Goal: Task Accomplishment & Management: Use online tool/utility

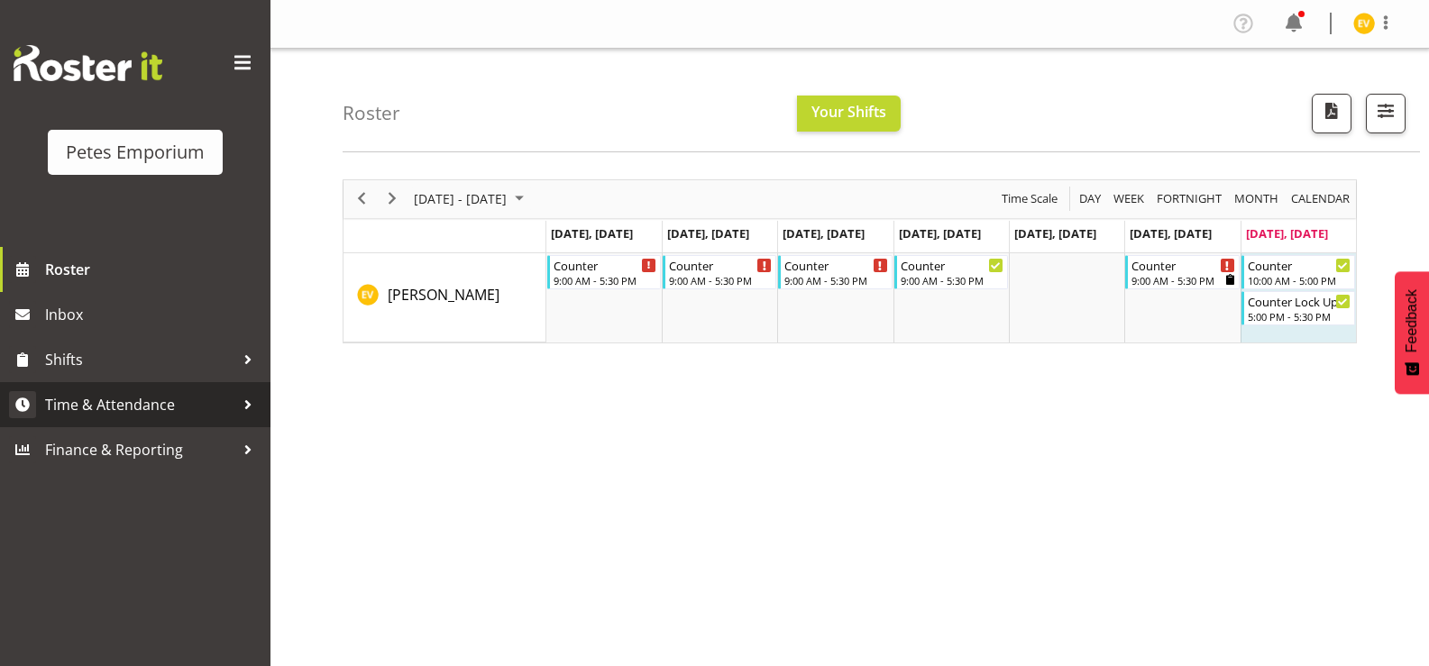
click at [134, 393] on span "Time & Attendance" at bounding box center [139, 404] width 189 height 27
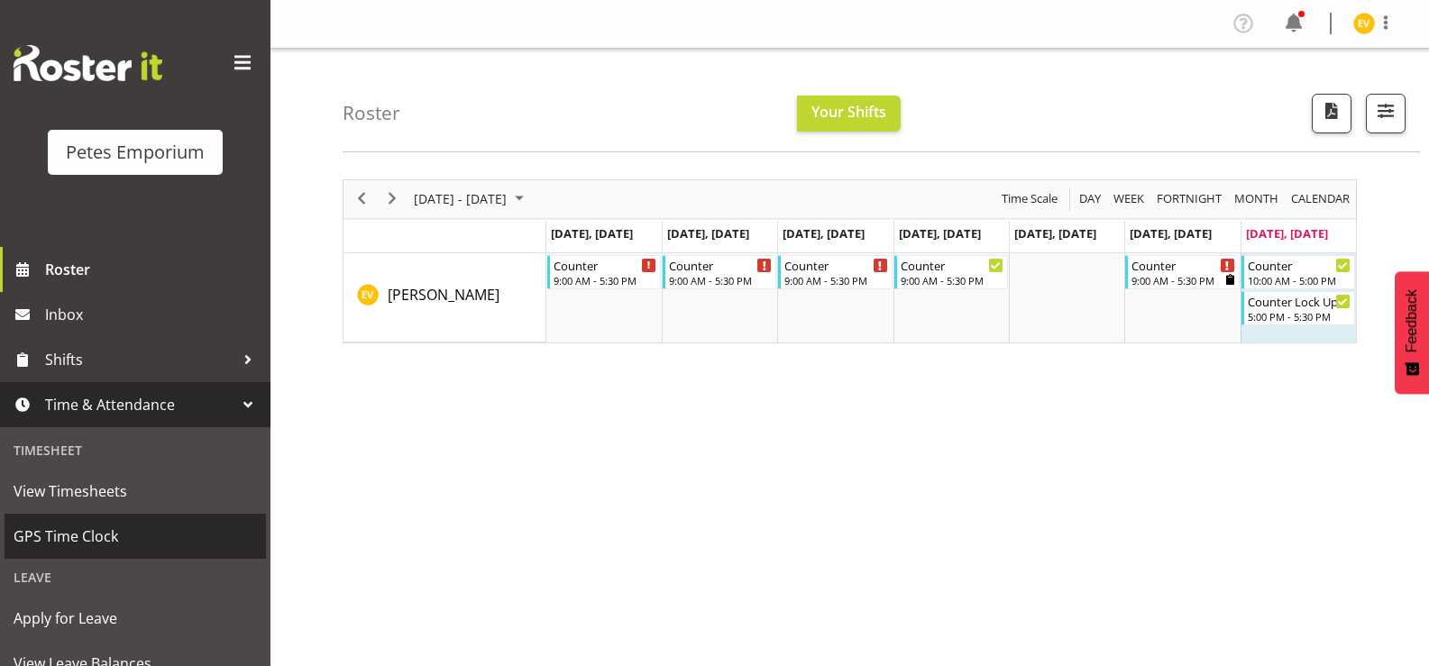
click at [196, 544] on span "GPS Time Clock" at bounding box center [135, 536] width 243 height 27
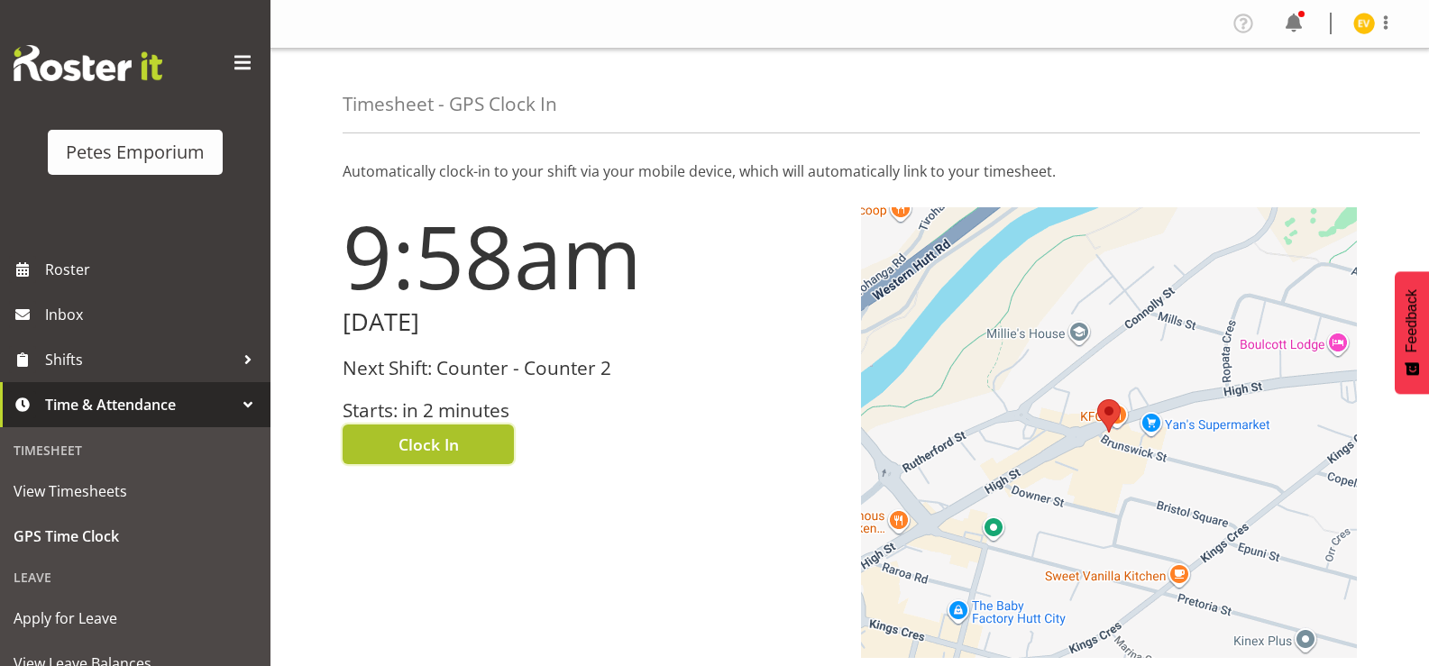
click at [463, 461] on button "Clock In" at bounding box center [428, 445] width 171 height 40
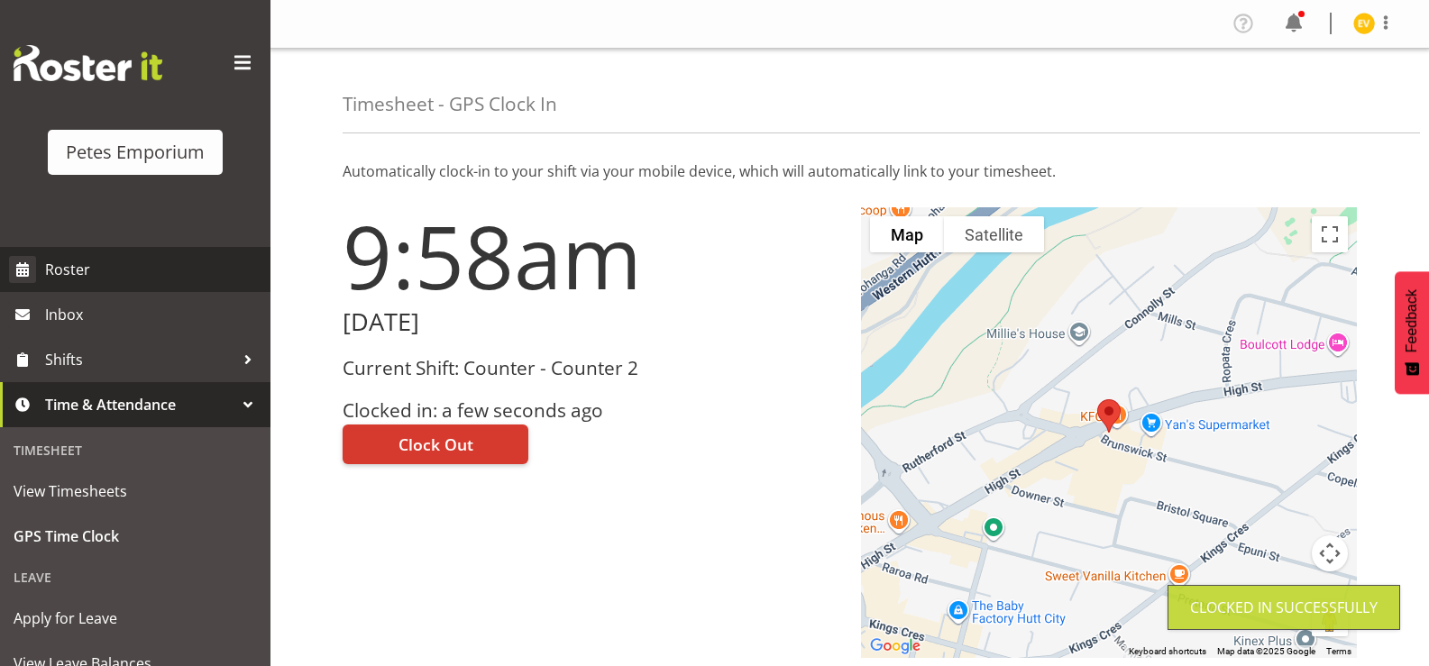
click at [163, 268] on span "Roster" at bounding box center [153, 269] width 216 height 27
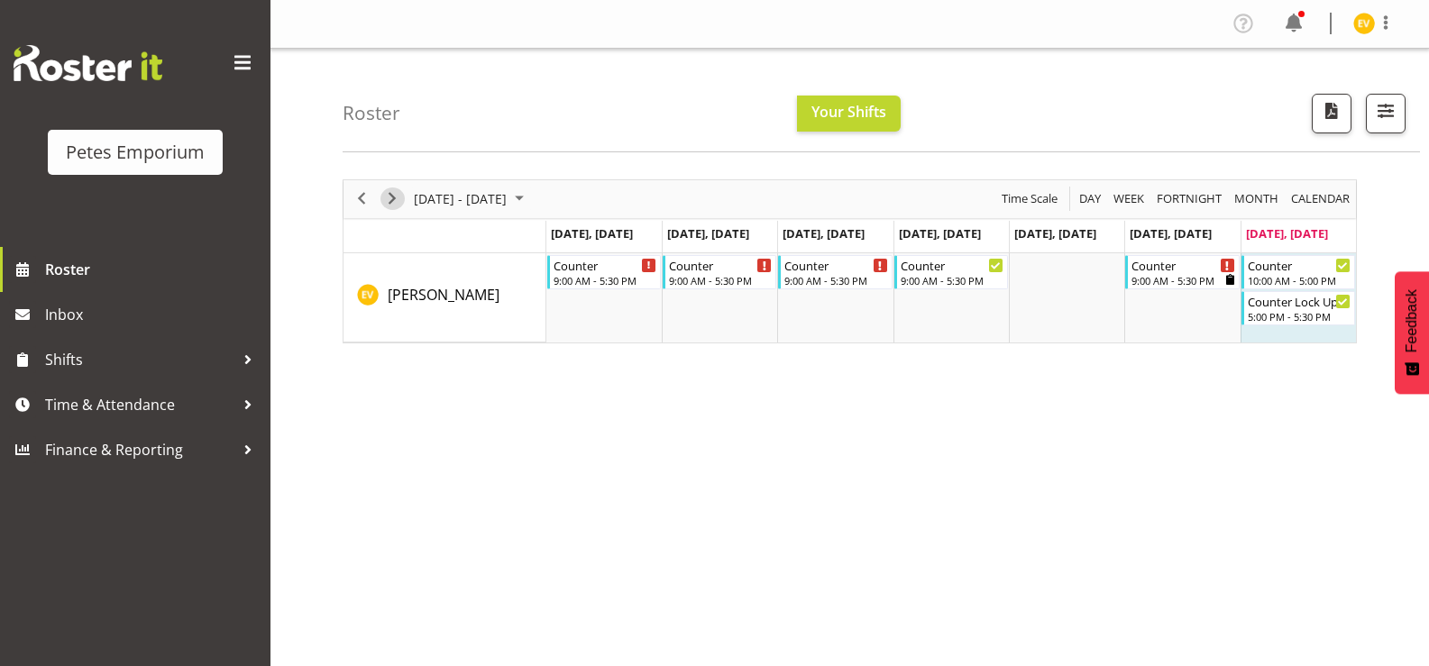
click at [392, 205] on span "Next" at bounding box center [392, 199] width 22 height 23
click at [1357, 29] on img at bounding box center [1364, 24] width 22 height 22
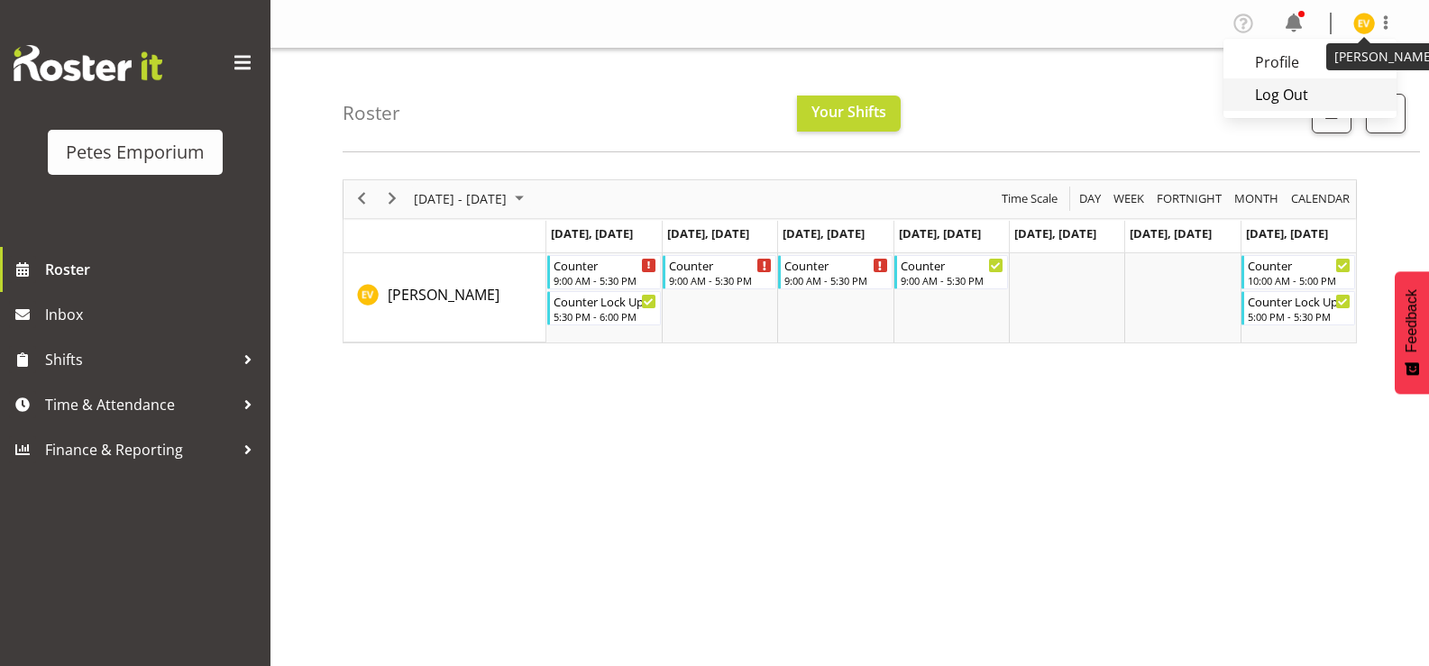
click at [1318, 99] on link "Log Out" at bounding box center [1309, 94] width 173 height 32
